Goal: Information Seeking & Learning: Learn about a topic

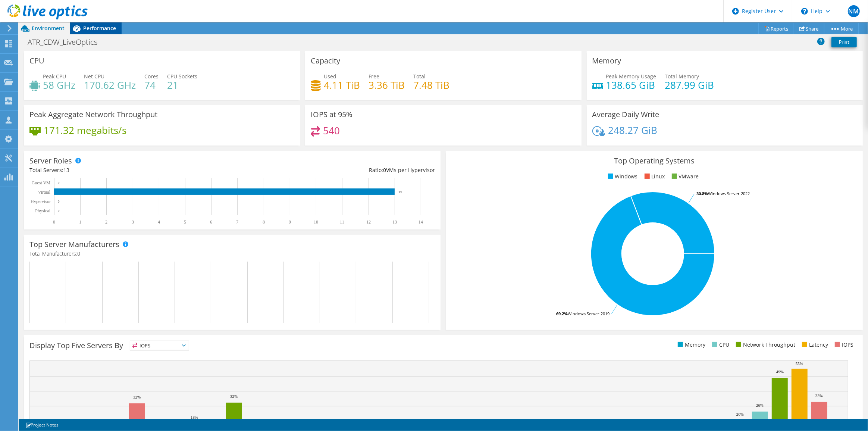
click at [110, 25] on span "Performance" at bounding box center [99, 28] width 33 height 7
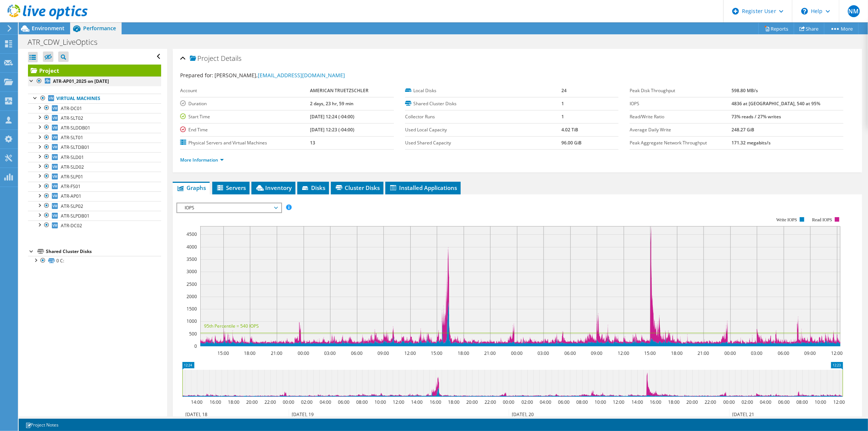
click at [29, 77] on div at bounding box center [31, 79] width 7 height 7
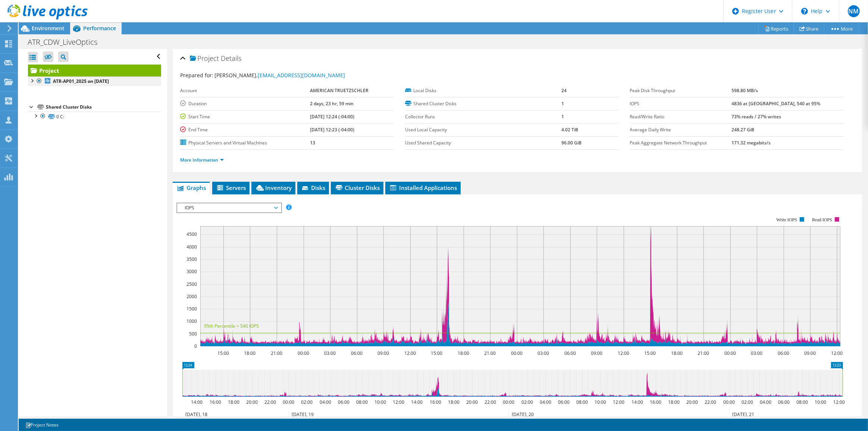
click at [29, 77] on div at bounding box center [31, 79] width 7 height 7
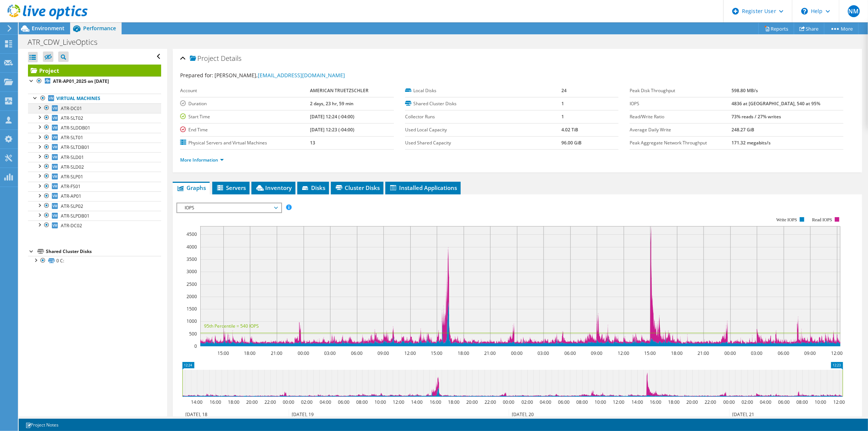
click at [40, 106] on div at bounding box center [38, 106] width 7 height 7
click at [56, 29] on span "Environment" at bounding box center [48, 28] width 33 height 7
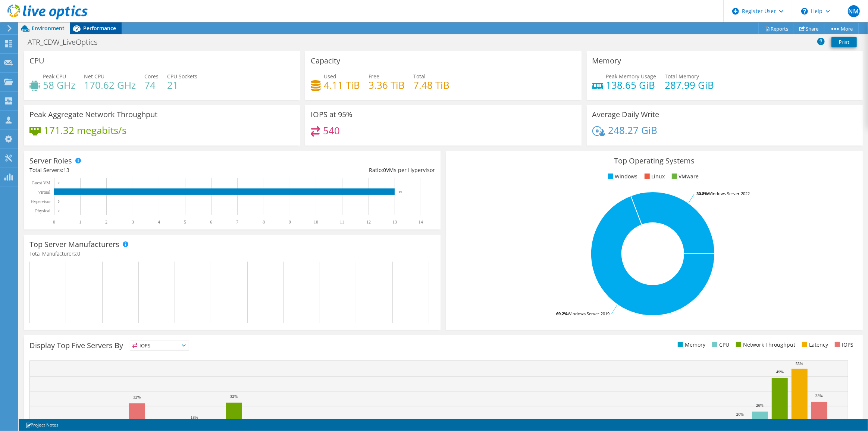
click at [114, 26] on span "Performance" at bounding box center [99, 28] width 33 height 7
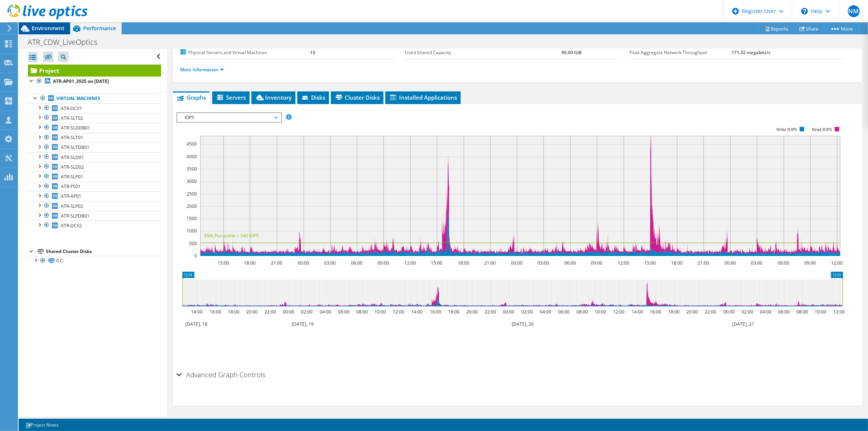
click at [34, 29] on span "Environment" at bounding box center [48, 28] width 33 height 7
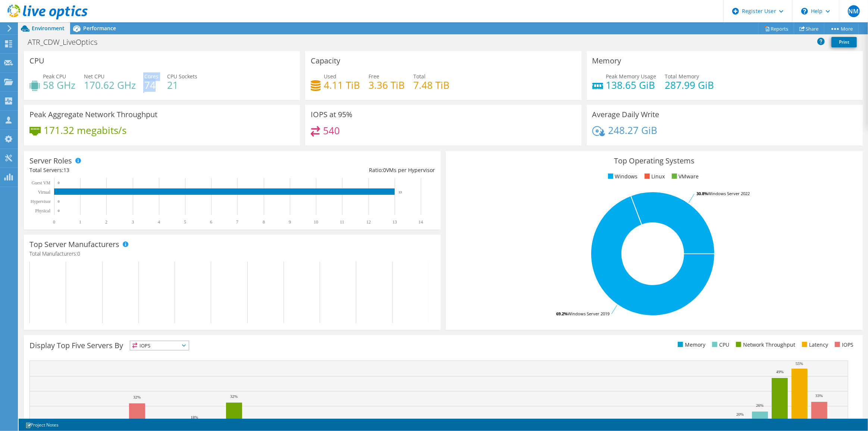
drag, startPoint x: 143, startPoint y: 76, endPoint x: 154, endPoint y: 88, distance: 16.4
click at [154, 88] on div "Peak CPU 58 GHz Net CPU 170.62 GHz Cores 74 CPU Sockets 21" at bounding box center [161, 84] width 265 height 24
click at [112, 26] on span "Performance" at bounding box center [99, 28] width 33 height 7
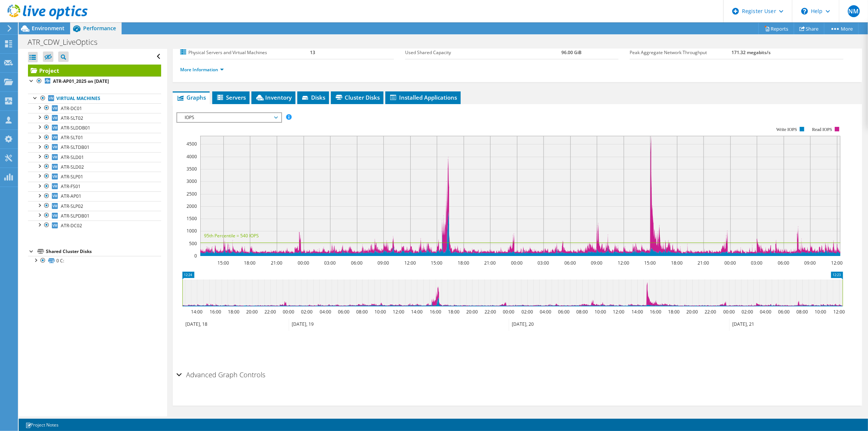
click at [64, 22] on div at bounding box center [44, 12] width 88 height 25
click at [63, 24] on div at bounding box center [44, 12] width 88 height 25
click at [37, 25] on span "Environment" at bounding box center [48, 28] width 33 height 7
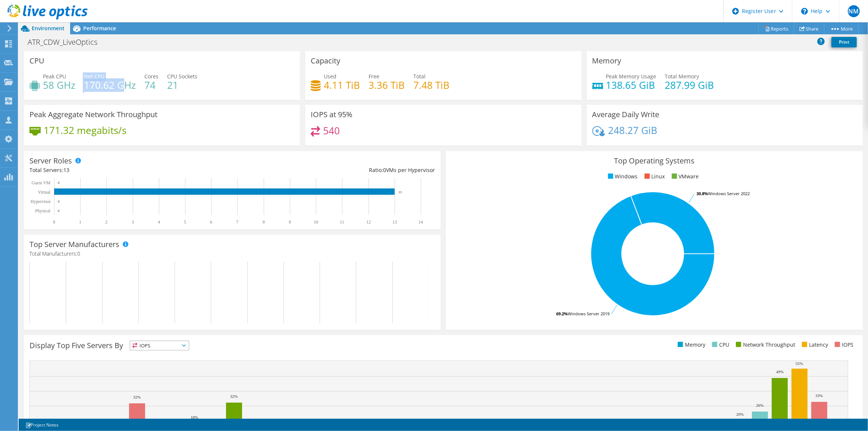
drag, startPoint x: 96, startPoint y: 80, endPoint x: 123, endPoint y: 88, distance: 28.2
click at [123, 88] on div "Peak CPU 58 GHz Net CPU 170.62 GHz Cores 74 CPU Sockets 21" at bounding box center [161, 84] width 265 height 24
click at [41, 77] on div "Peak CPU 58 GHz" at bounding box center [52, 80] width 46 height 17
drag, startPoint x: 41, startPoint y: 77, endPoint x: 64, endPoint y: 87, distance: 24.6
click at [64, 87] on div "Peak CPU 58 GHz" at bounding box center [52, 80] width 46 height 17
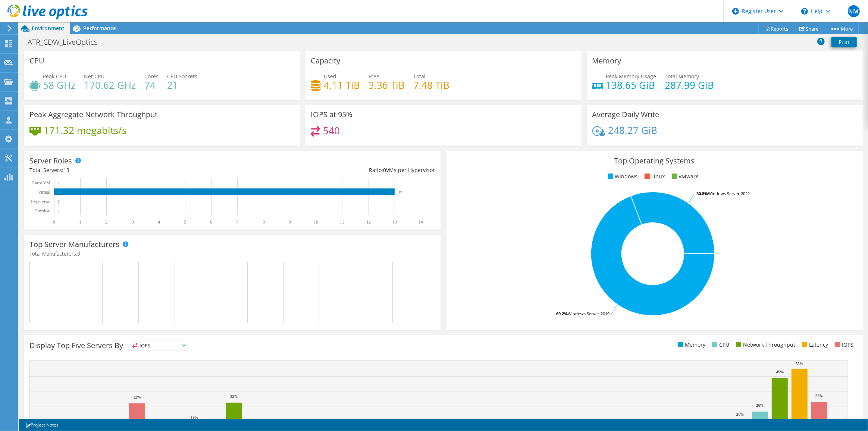
click at [75, 88] on h4 "58 GHz" at bounding box center [59, 85] width 32 height 8
drag, startPoint x: 315, startPoint y: 78, endPoint x: 356, endPoint y: 86, distance: 42.2
click at [356, 86] on div "Used 4.11 TiB" at bounding box center [335, 80] width 49 height 17
click at [398, 94] on div "Used 4.11 TiB Free 3.36 TiB Total 7.48 TiB" at bounding box center [443, 84] width 265 height 24
click at [93, 29] on span "Performance" at bounding box center [99, 28] width 33 height 7
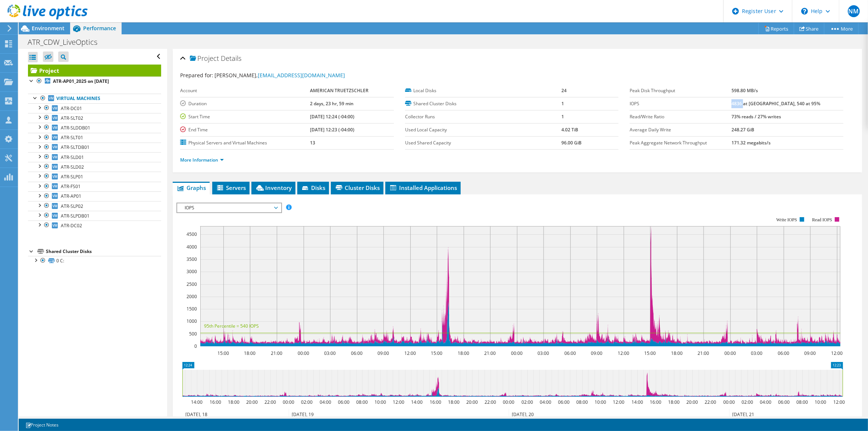
drag, startPoint x: 755, startPoint y: 101, endPoint x: 766, endPoint y: 101, distance: 11.6
click at [536, 101] on b "4836 at Peak, 540 at 95%" at bounding box center [776, 103] width 89 height 6
click at [62, 26] on span "Environment" at bounding box center [48, 28] width 33 height 7
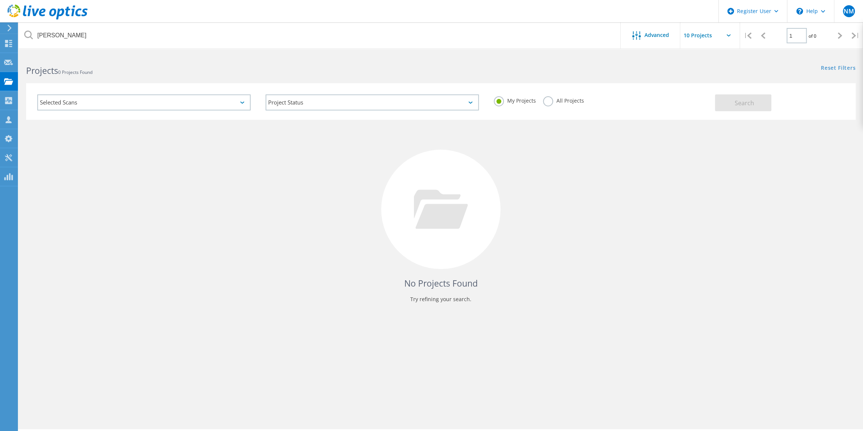
drag, startPoint x: 542, startPoint y: 101, endPoint x: 502, endPoint y: 94, distance: 41.3
click at [543, 101] on label "All Projects" at bounding box center [563, 99] width 41 height 7
click at [0, 0] on input "All Projects" at bounding box center [0, 0] width 0 height 0
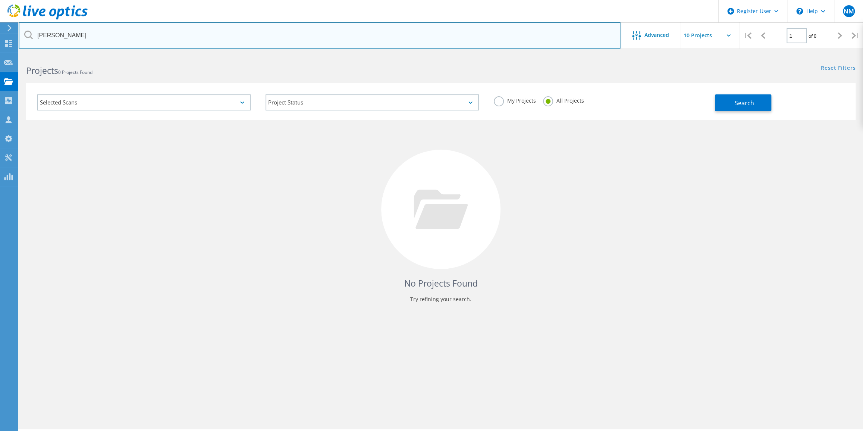
drag, startPoint x: 104, startPoint y: 43, endPoint x: 24, endPoint y: 39, distance: 79.9
click at [24, 39] on input "manganaro" at bounding box center [320, 35] width 603 height 26
drag, startPoint x: 78, startPoint y: 33, endPoint x: 100, endPoint y: 51, distance: 28.1
click at [78, 33] on input "american truetzchler" at bounding box center [320, 35] width 603 height 26
type input "american truetzschler"
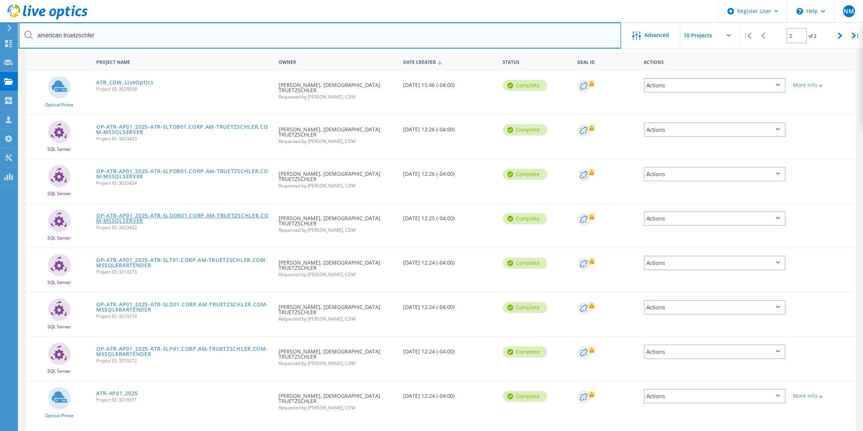
scroll to position [68, 0]
